Goal: Task Accomplishment & Management: Manage account settings

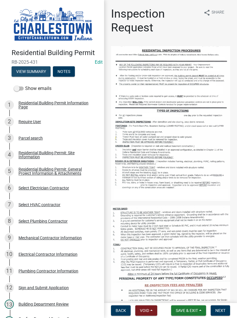
click at [36, 70] on button "View Summary" at bounding box center [31, 71] width 39 height 10
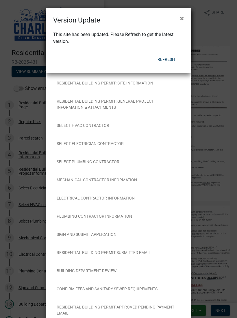
click at [177, 17] on button "×" at bounding box center [181, 18] width 13 height 16
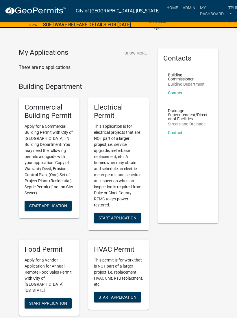
click at [180, 5] on link "Admin" at bounding box center [188, 7] width 17 height 11
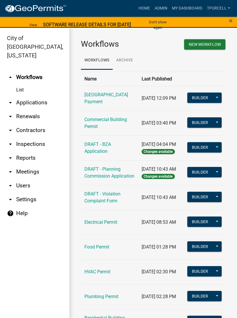
click at [38, 96] on link "arrow_drop_down Applications" at bounding box center [34, 103] width 69 height 14
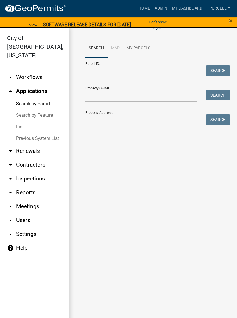
click at [20, 121] on link "List" at bounding box center [34, 127] width 69 height 12
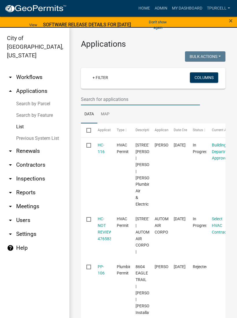
click at [112, 98] on input "text" at bounding box center [140, 99] width 119 height 12
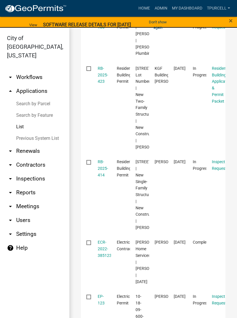
scroll to position [221, 0]
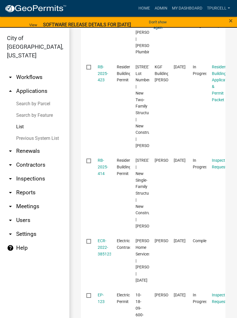
type input "123"
click at [103, 83] on link "RB-2025-423" at bounding box center [103, 74] width 10 height 18
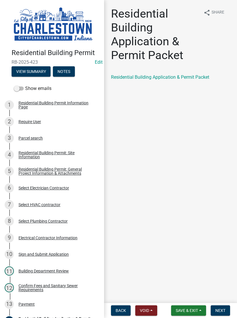
click at [38, 70] on button "View Summary" at bounding box center [31, 71] width 39 height 10
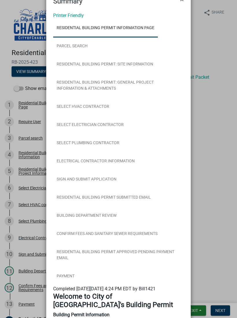
scroll to position [22, 0]
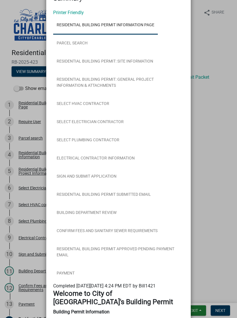
click at [214, 130] on ngb-modal-window "Summary × Printer Friendly Residential Building Permit Information Page Parcel …" at bounding box center [118, 159] width 237 height 318
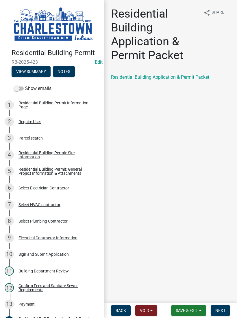
click at [190, 312] on span "Save & Exit" at bounding box center [186, 310] width 22 height 5
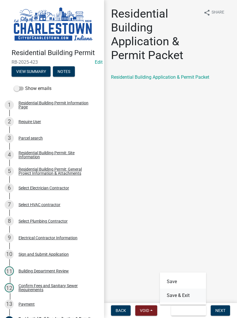
click at [181, 291] on button "Save & Exit" at bounding box center [183, 296] width 46 height 14
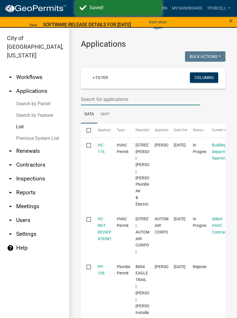
click at [104, 98] on input "text" at bounding box center [140, 99] width 119 height 12
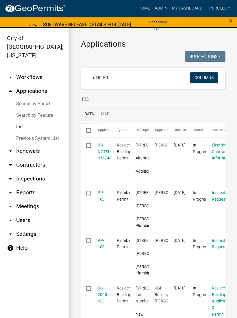
click at [110, 98] on input "123" at bounding box center [140, 99] width 119 height 12
type input "1"
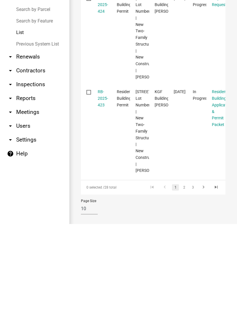
scroll to position [7, 0]
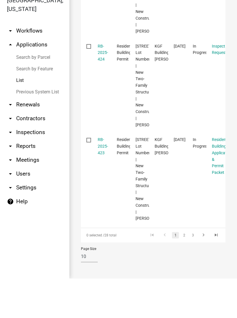
type input "Level"
click at [102, 177] on link "RB-2025-423" at bounding box center [103, 186] width 10 height 18
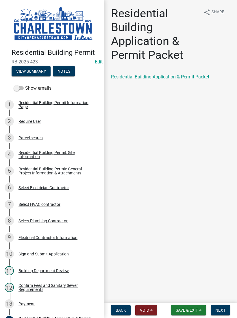
click at [220, 308] on span "Next" at bounding box center [220, 310] width 10 height 5
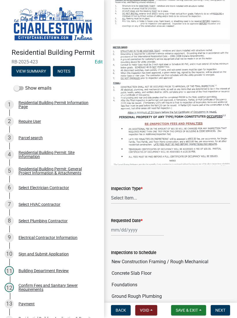
scroll to position [163, 0]
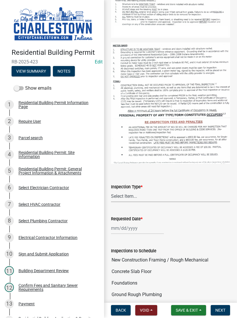
click at [133, 192] on select "Select Item... New Construction Framing / Rough Mechanical Foundations Concrete…" at bounding box center [170, 197] width 119 height 12
click at [189, 308] on button "Save & Exit" at bounding box center [188, 311] width 35 height 10
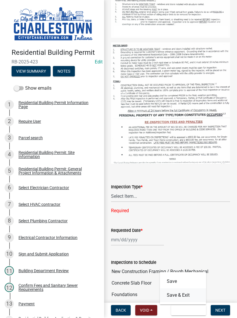
click at [187, 296] on button "Save & Exit" at bounding box center [183, 296] width 46 height 14
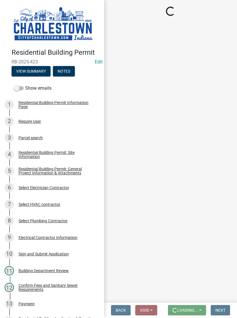
scroll to position [0, 0]
